Goal: Transaction & Acquisition: Purchase product/service

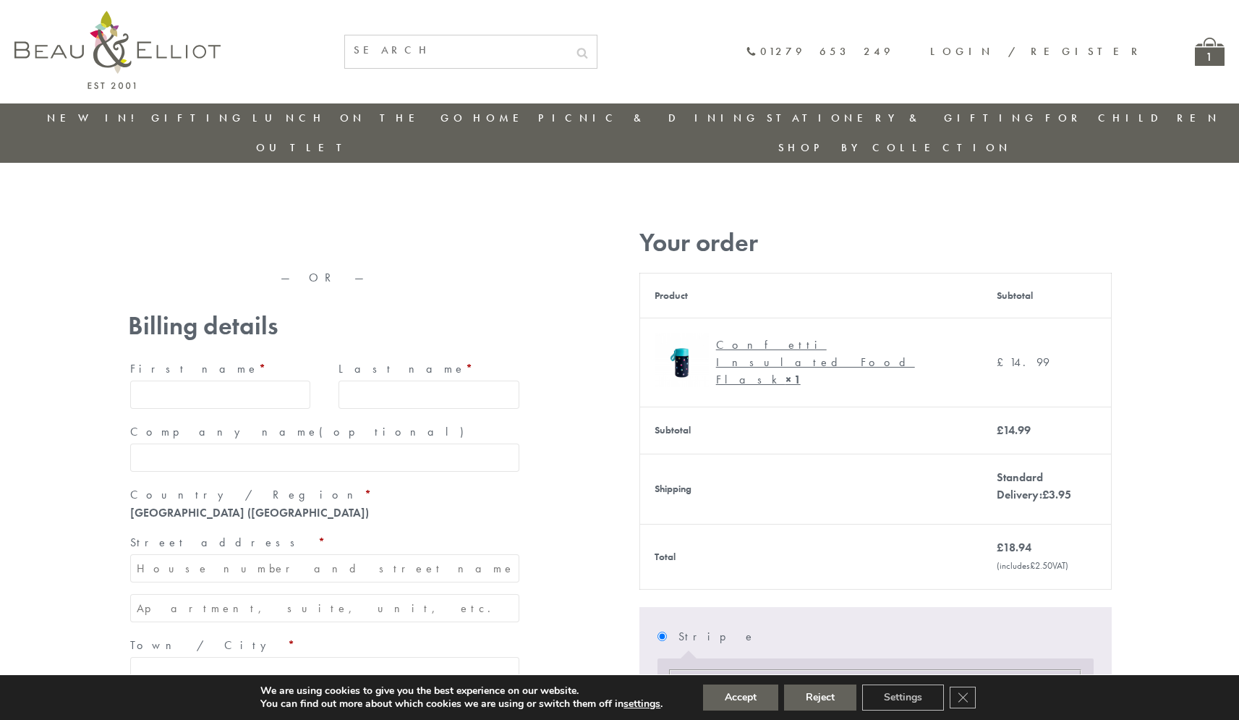
type input "maria33@yahoo.com"
type input "Maria"
type input "Williams"
type input "23, Scottsdale, Happytown"
type input "London"
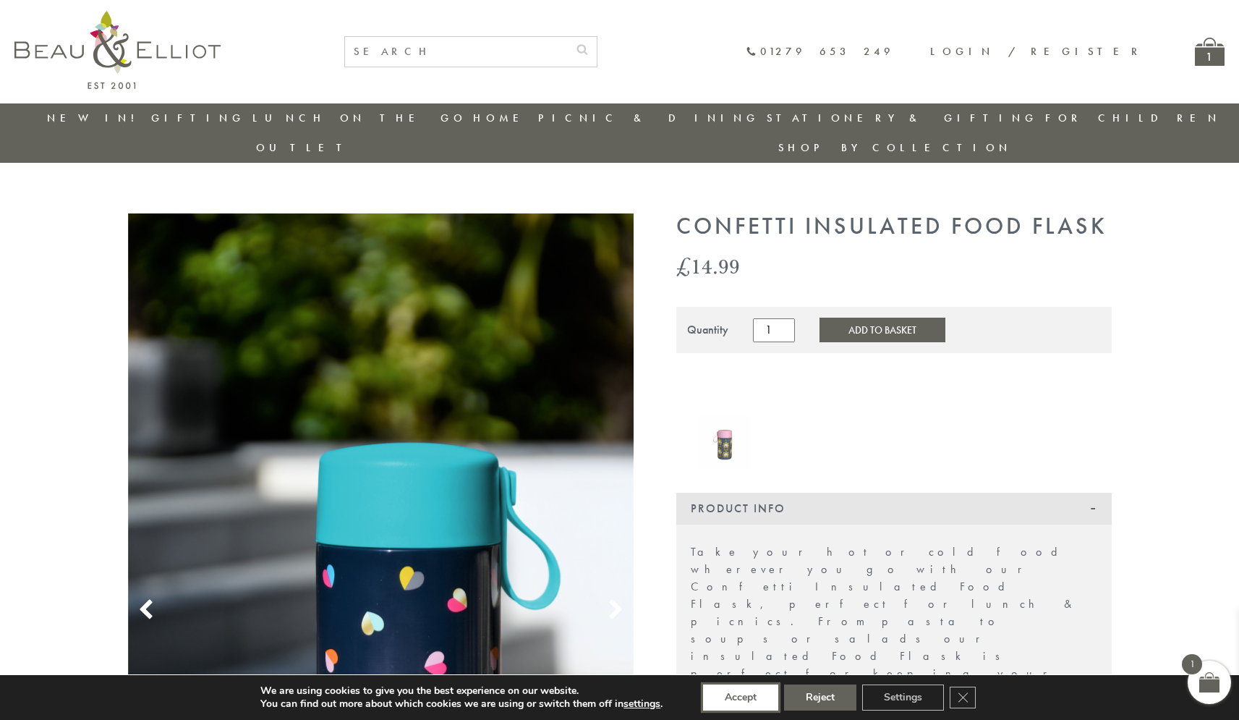
click at [741, 697] on button "Accept" at bounding box center [740, 697] width 75 height 26
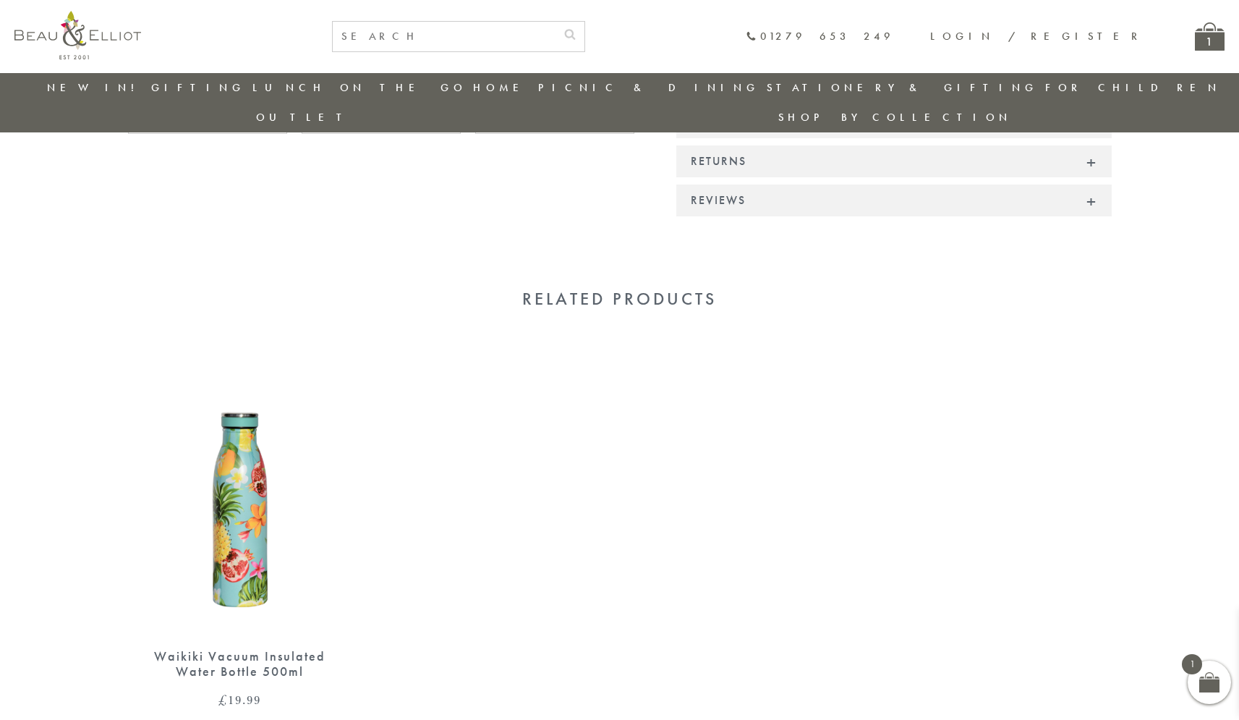
scroll to position [984, 0]
